Goal: Communication & Community: Answer question/provide support

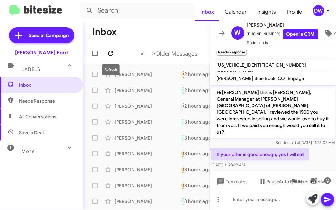
click at [112, 54] on icon at bounding box center [110, 53] width 5 height 5
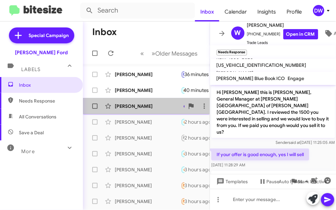
click at [149, 103] on div "[PERSON_NAME]" at bounding box center [148, 106] width 66 height 7
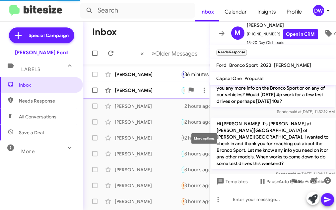
scroll to position [67, 0]
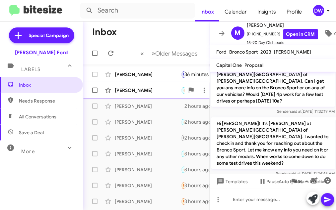
click at [123, 90] on div "[PERSON_NAME]" at bounding box center [148, 90] width 66 height 7
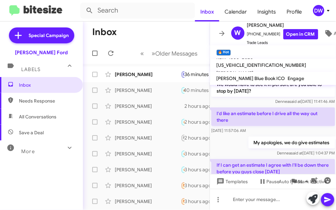
scroll to position [102, 0]
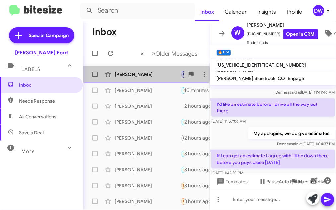
click at [122, 74] on div "[PERSON_NAME]" at bounding box center [148, 74] width 66 height 7
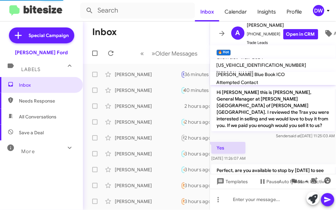
scroll to position [113, 0]
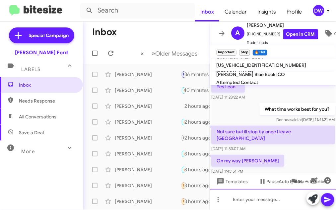
click at [251, 198] on div at bounding box center [273, 199] width 126 height 21
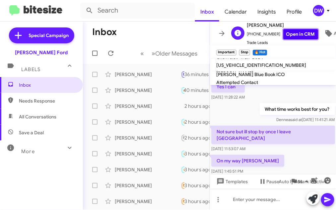
click at [296, 35] on link "Open in CRM" at bounding box center [300, 34] width 35 height 10
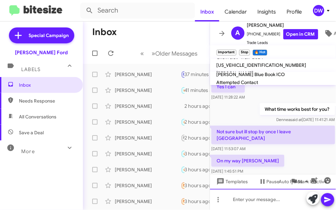
click at [238, 195] on div at bounding box center [273, 199] width 126 height 21
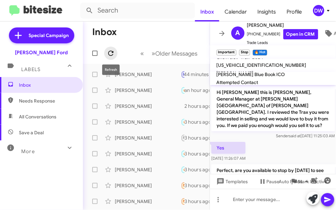
click at [110, 52] on icon at bounding box center [111, 53] width 8 height 8
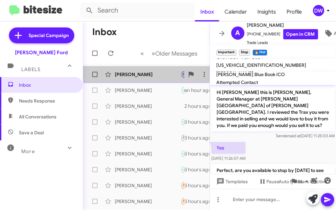
click at [121, 70] on div "[PERSON_NAME] Important Stop 🔥 Hot Needs Response Yes a few seconds ago" at bounding box center [146, 74] width 116 height 13
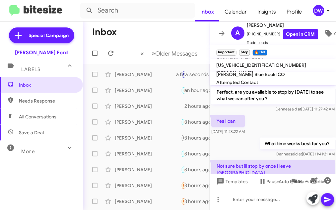
scroll to position [137, 0]
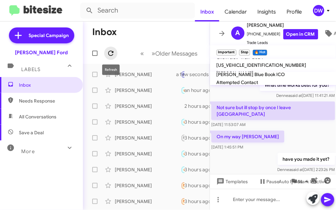
click at [113, 52] on icon at bounding box center [110, 53] width 5 height 5
click at [107, 54] on icon at bounding box center [111, 53] width 8 height 8
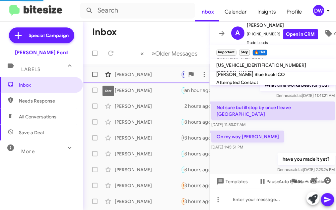
click at [114, 78] on span at bounding box center [107, 75] width 13 height 8
click at [109, 74] on icon at bounding box center [108, 74] width 6 height 5
click at [110, 50] on icon at bounding box center [111, 53] width 8 height 8
